Goal: Task Accomplishment & Management: Use online tool/utility

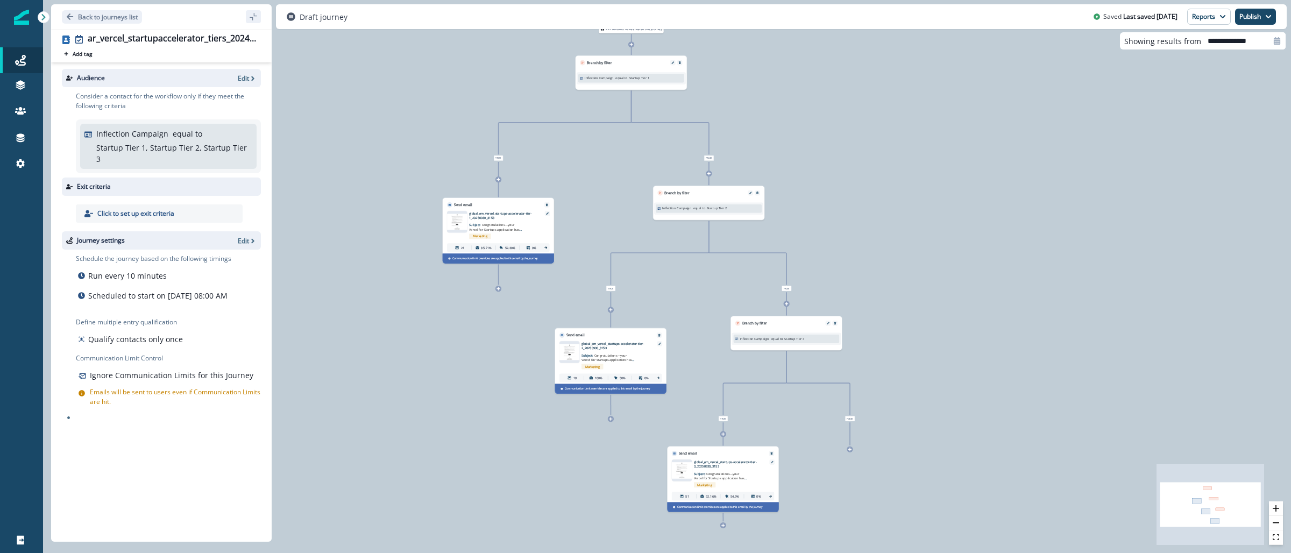
click at [249, 237] on icon "button" at bounding box center [253, 241] width 8 height 8
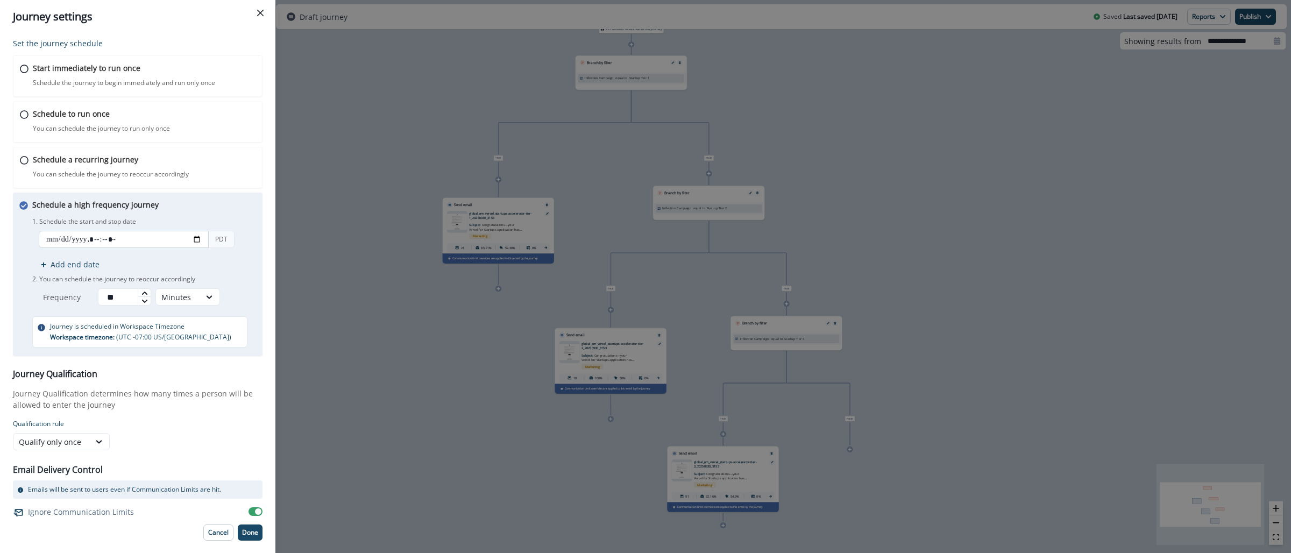
click at [198, 239] on input "datetime-local" at bounding box center [124, 239] width 170 height 17
click at [234, 198] on div "Schedule a high frequency journey You can schedule the journey to reoccur in br…" at bounding box center [138, 274] width 250 height 163
click at [196, 241] on input "datetime-local" at bounding box center [124, 239] width 170 height 17
type input "**********"
click at [265, 244] on div "Set the journey schedule Start immediately to run once Schedule the journey to …" at bounding box center [137, 293] width 275 height 520
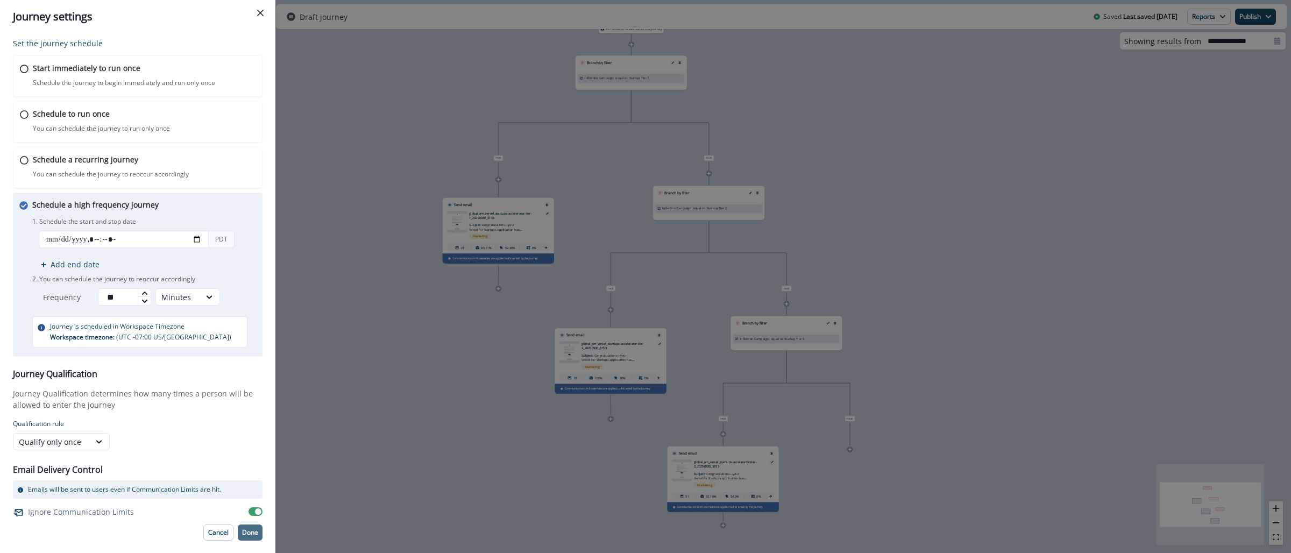
click at [253, 531] on p "Done" at bounding box center [250, 533] width 16 height 8
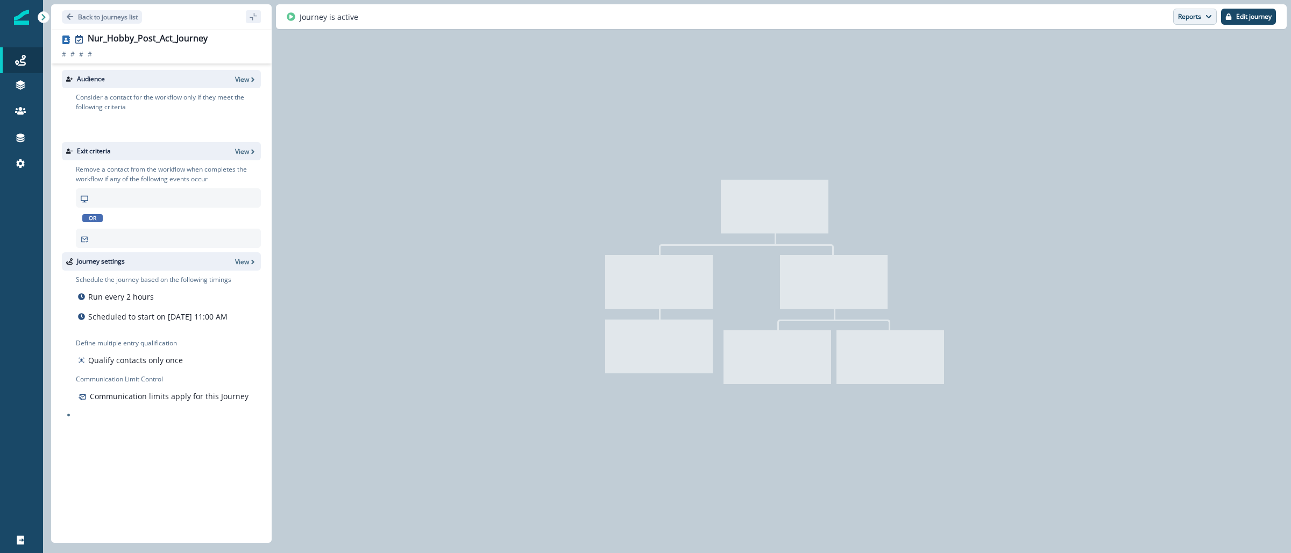
click at [1183, 20] on button "Reports" at bounding box center [1195, 17] width 44 height 16
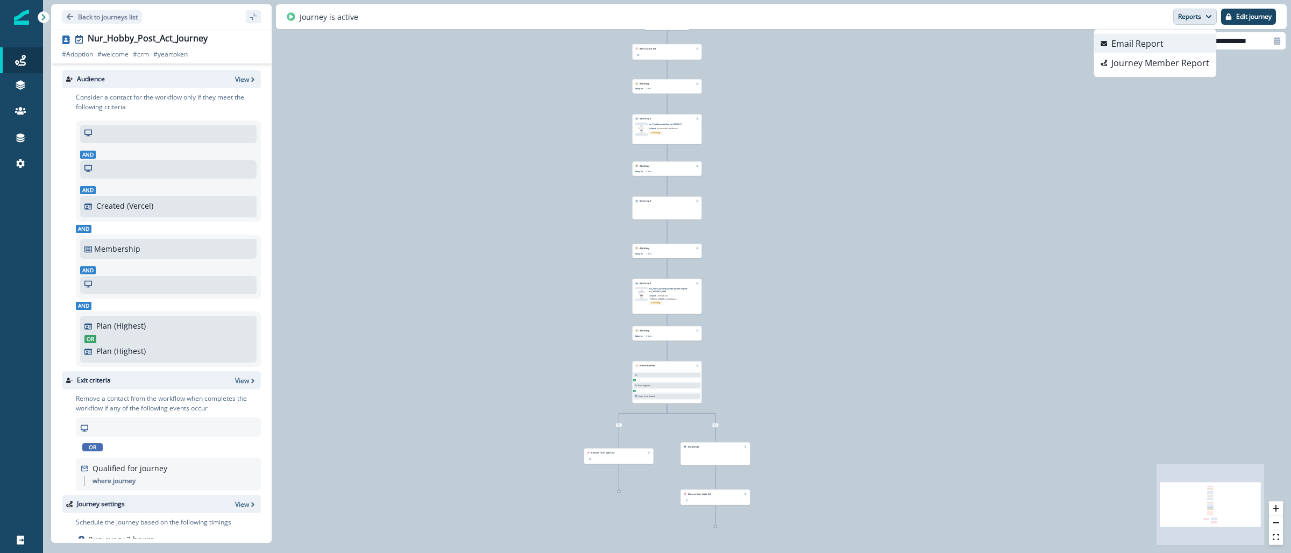
click at [1169, 47] on button "Email Report" at bounding box center [1155, 43] width 122 height 19
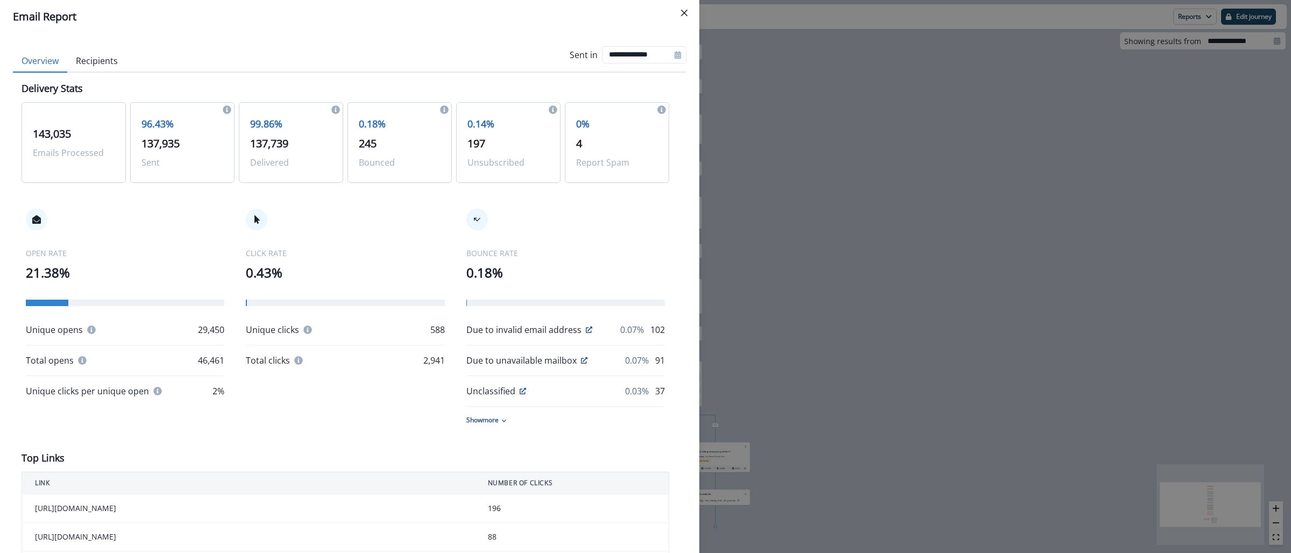
click at [757, 130] on div "**********" at bounding box center [645, 276] width 1291 height 553
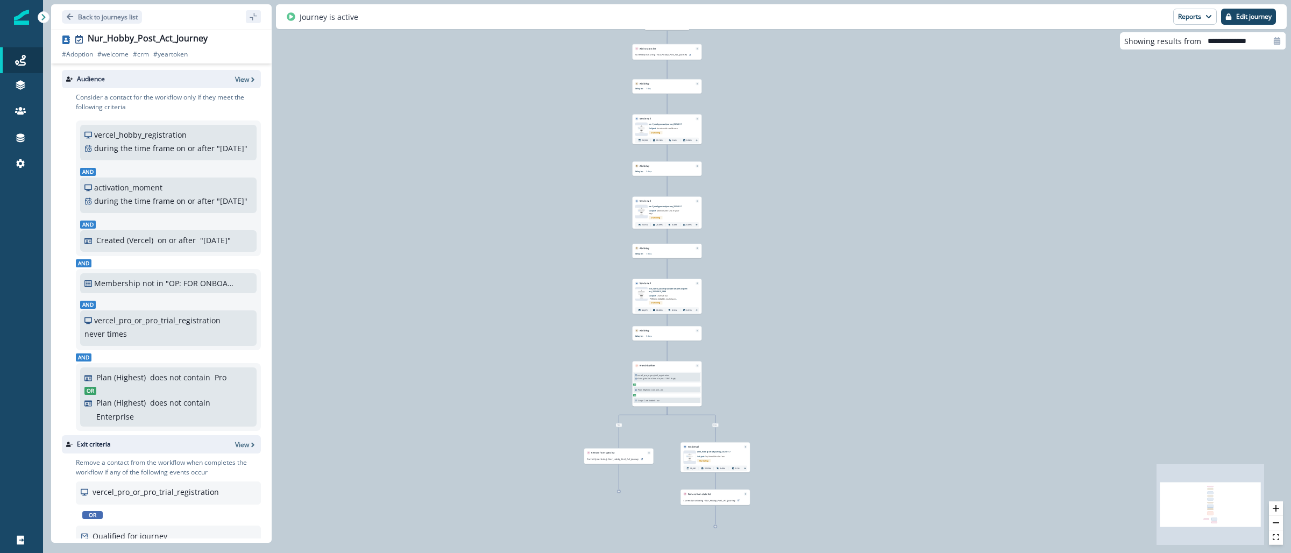
click at [23, 12] on img at bounding box center [21, 17] width 15 height 15
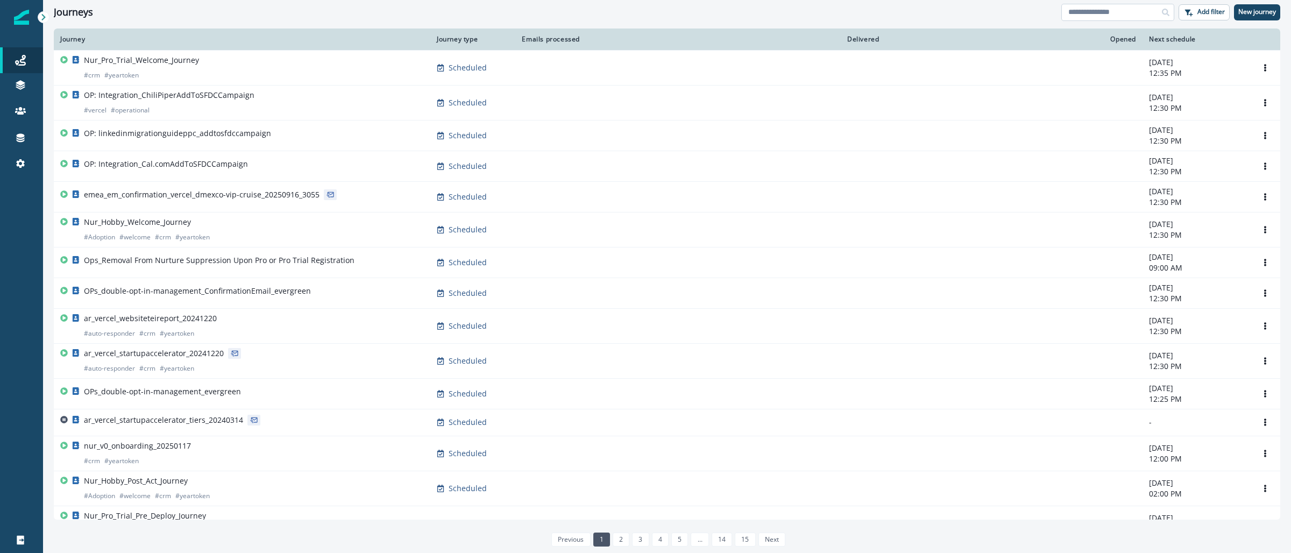
click at [1086, 16] on input at bounding box center [1117, 12] width 113 height 17
